Goal: Task Accomplishment & Management: Complete application form

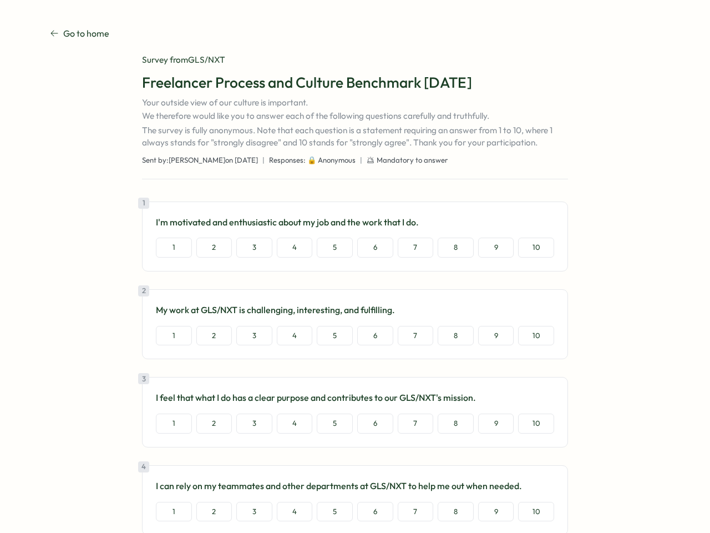
click at [355, 266] on div "1 I'm motivated and enthusiastic about my job and the work that I do. 1 2 3 4 5…" at bounding box center [355, 236] width 426 height 70
click at [172, 247] on button "1" at bounding box center [174, 247] width 36 height 20
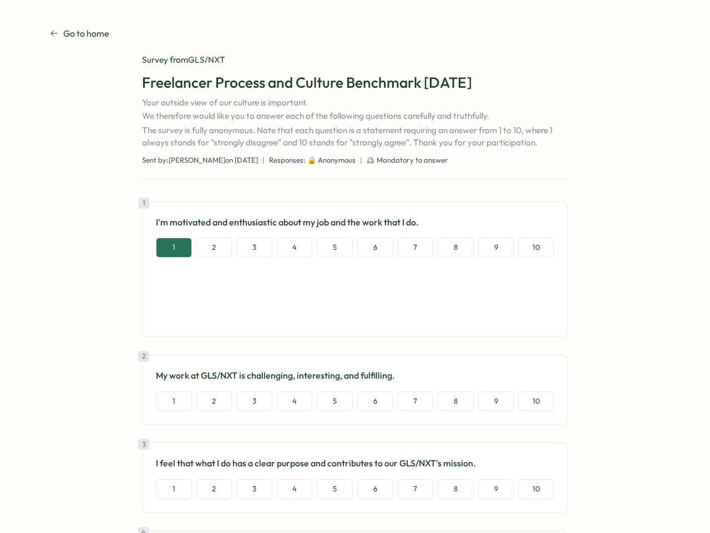
click at [213, 247] on button "2" at bounding box center [214, 247] width 36 height 20
click at [252, 247] on button "3" at bounding box center [254, 247] width 36 height 20
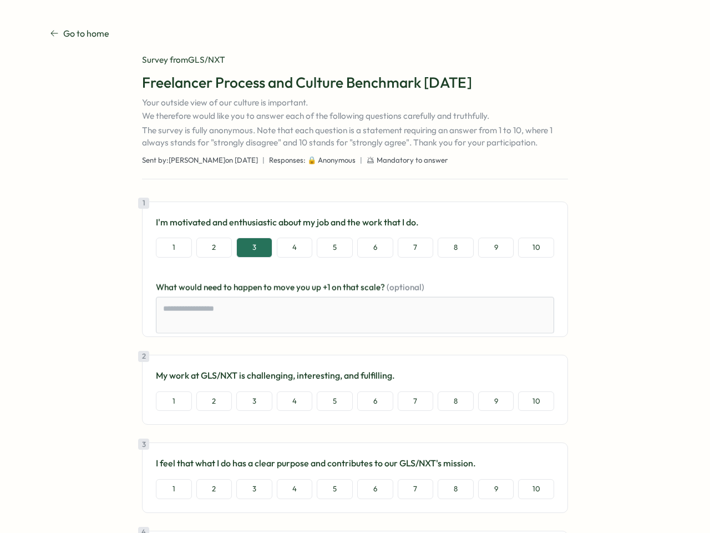
click at [293, 247] on button "4" at bounding box center [295, 247] width 36 height 20
click at [333, 247] on button "5" at bounding box center [335, 247] width 36 height 20
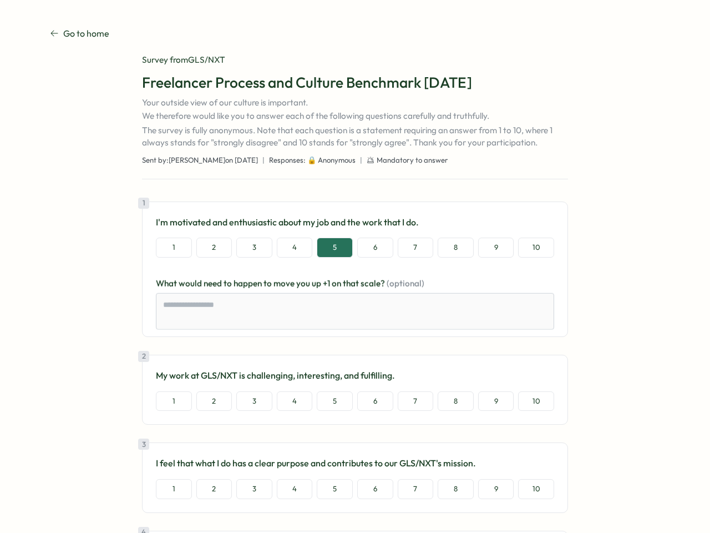
click at [373, 247] on button "6" at bounding box center [375, 247] width 36 height 20
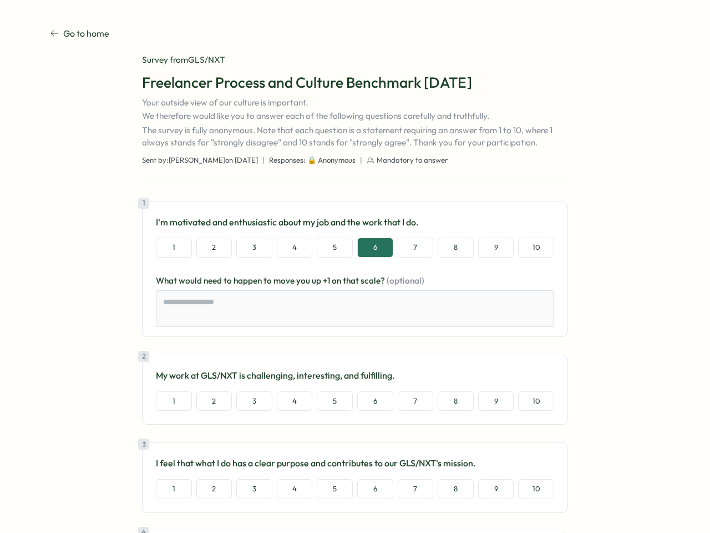
click at [414, 247] on button "7" at bounding box center [416, 247] width 36 height 20
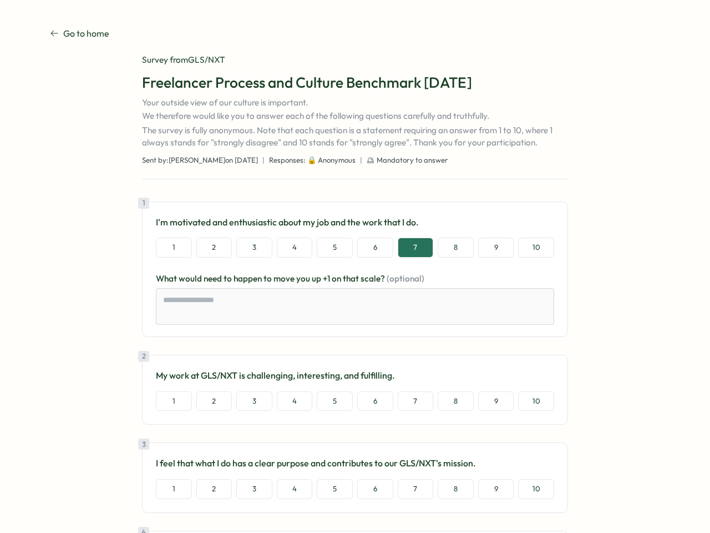
click at [454, 247] on button "8" at bounding box center [456, 247] width 36 height 20
type textarea "*"
